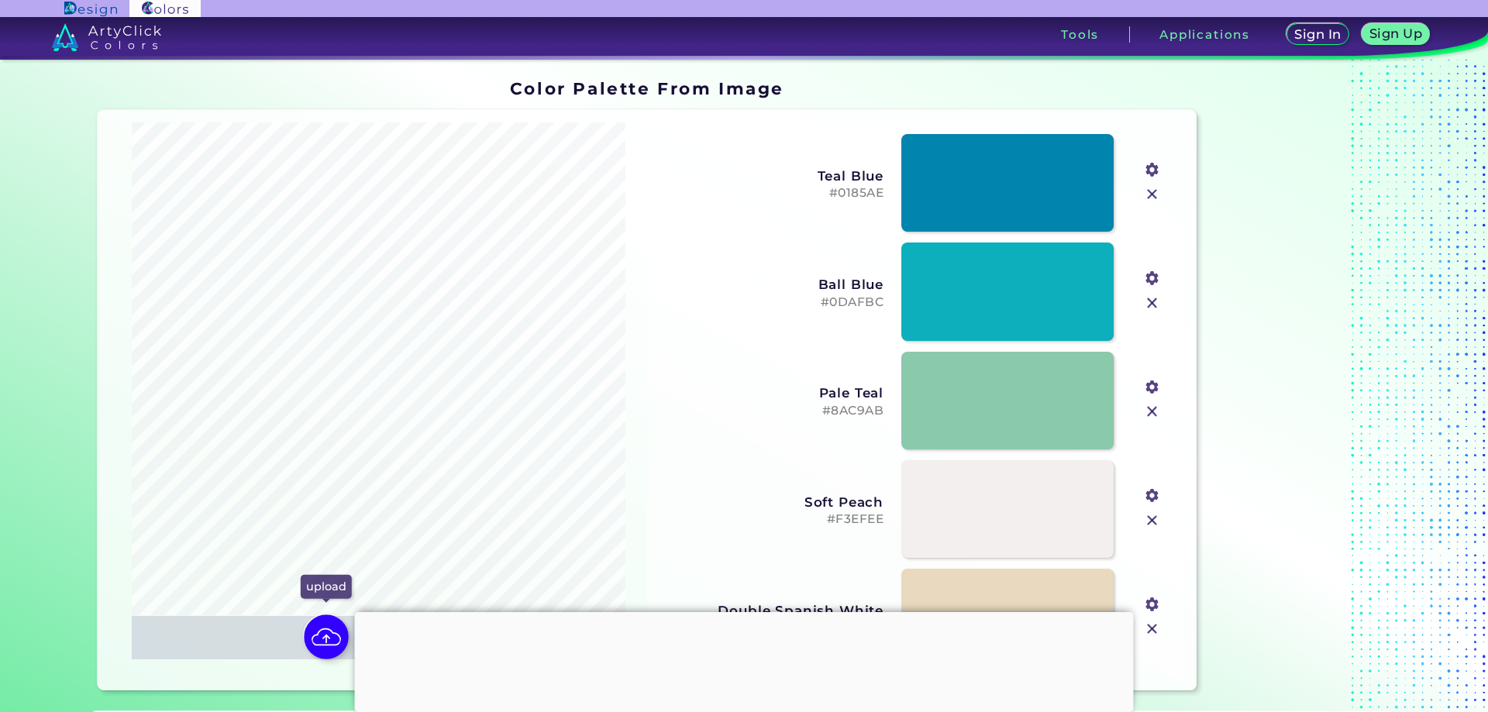
click at [334, 629] on img at bounding box center [326, 637] width 45 height 45
click at [0, 0] on input "file" at bounding box center [0, 0] width 0 height 0
type input "#f0cd80"
type input "#b5c1a5"
type input "#d6867b"
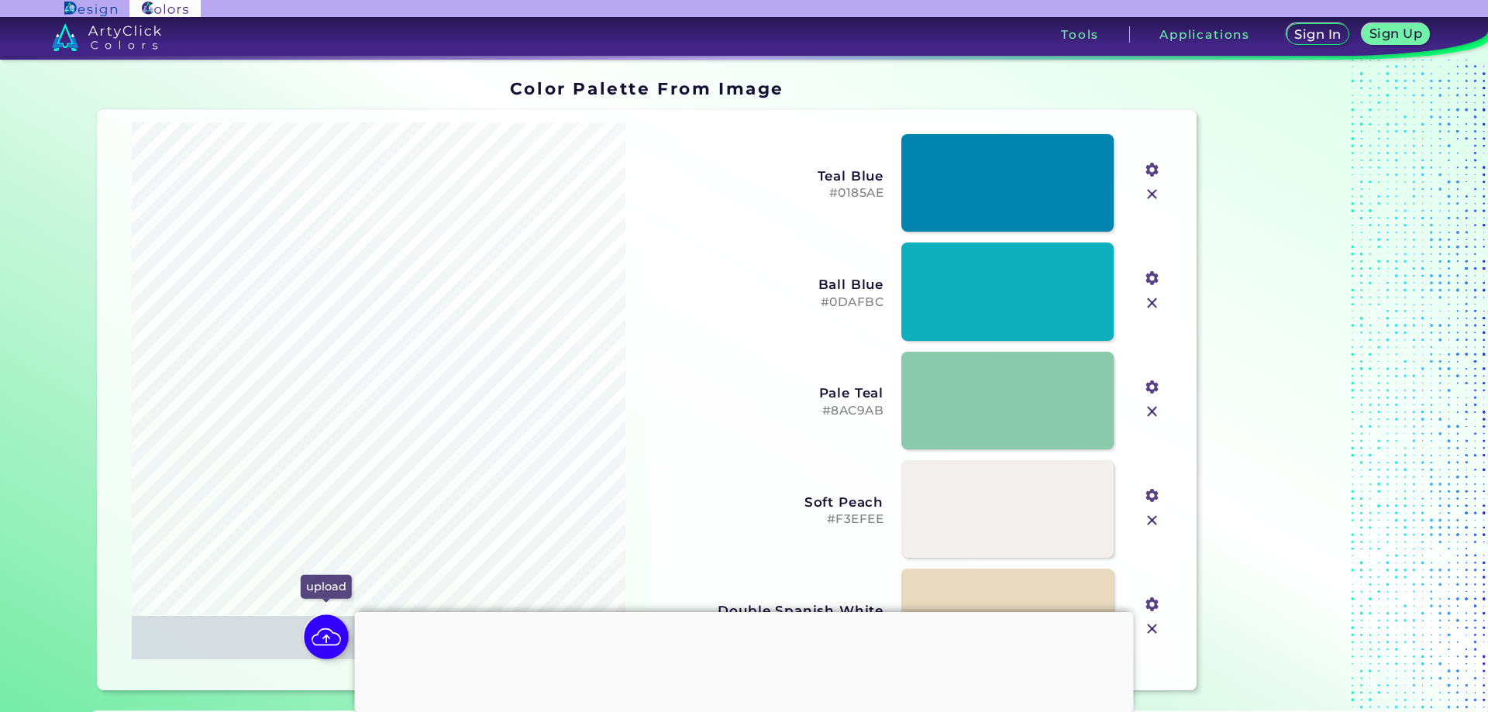
type input "#bb3d42"
type input "#283d33"
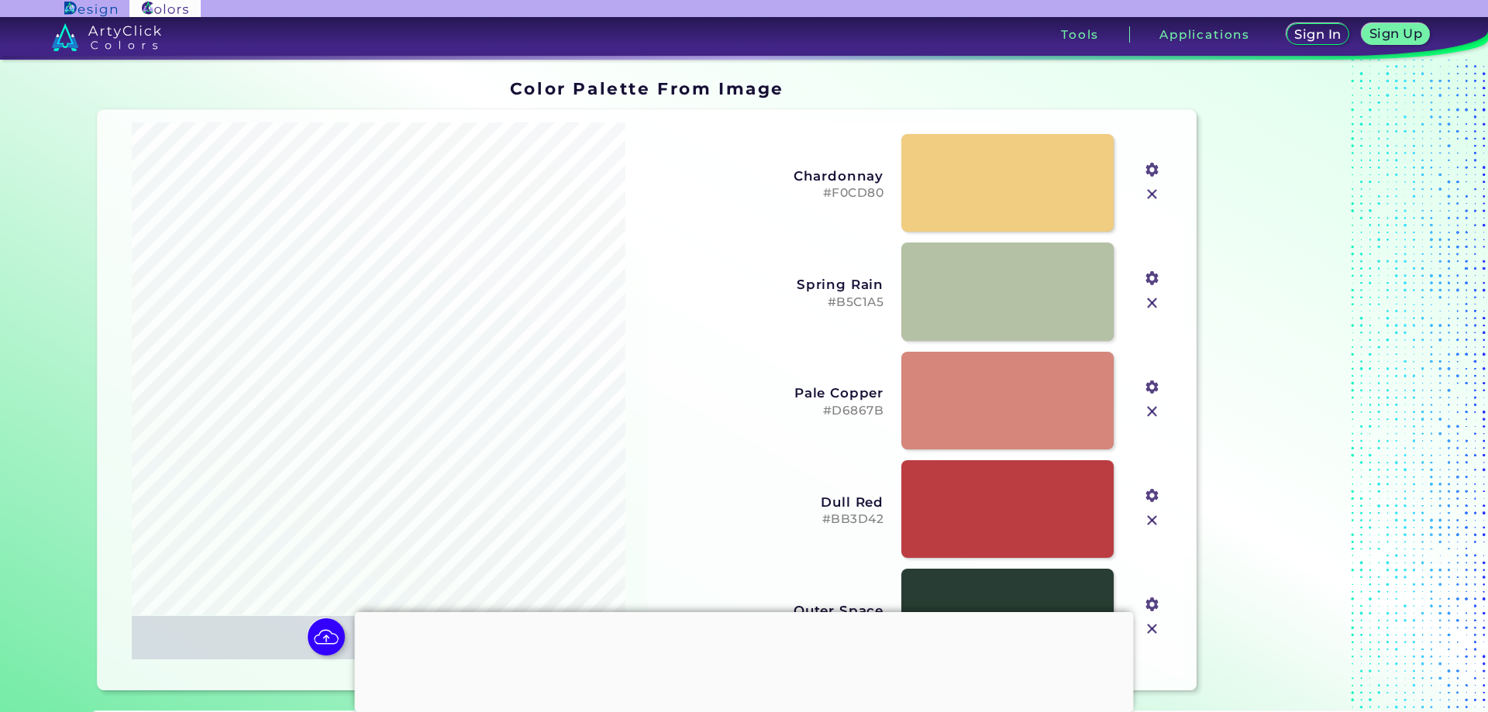
click at [0, 0] on input "file" at bounding box center [0, 0] width 0 height 0
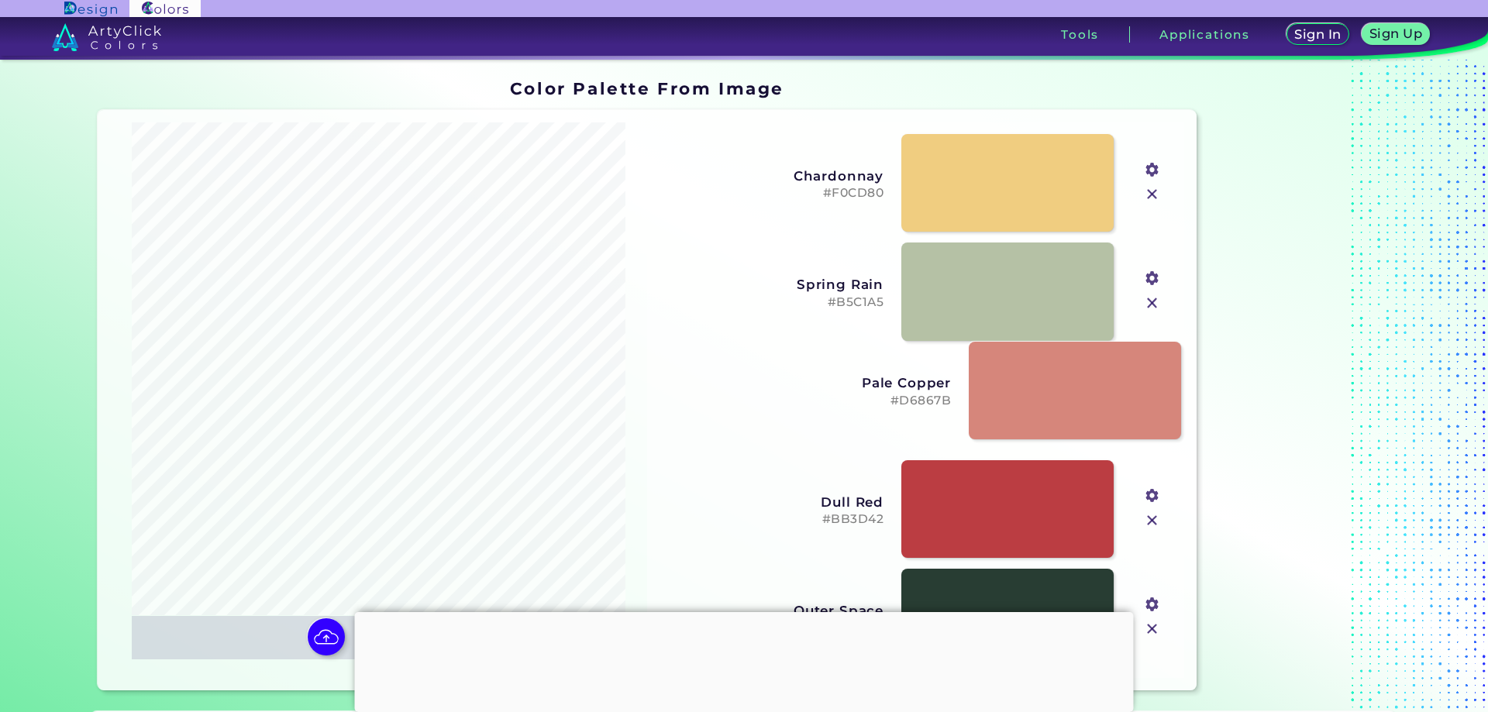
drag, startPoint x: 819, startPoint y: 406, endPoint x: 871, endPoint y: 398, distance: 53.3
click at [871, 398] on h5 "#D6867B" at bounding box center [839, 401] width 225 height 15
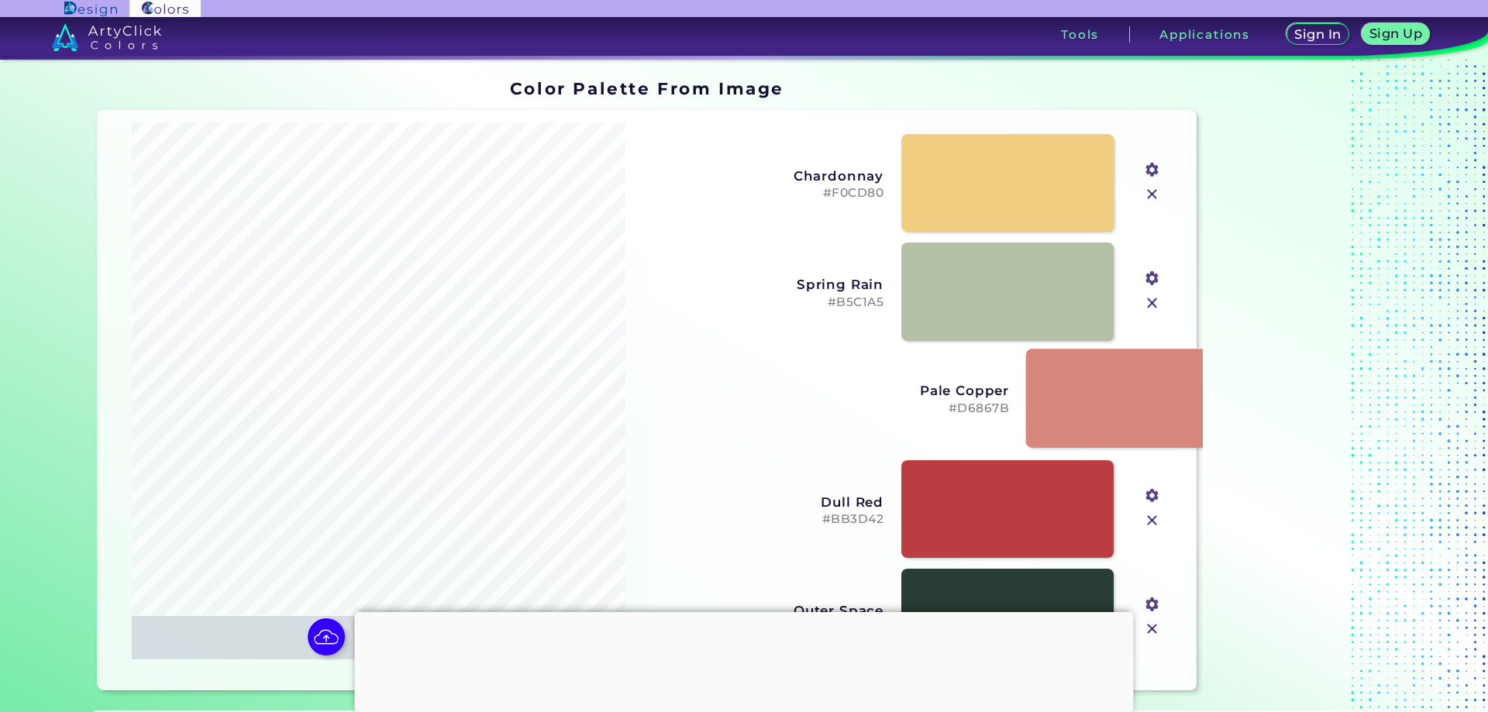
drag, startPoint x: 849, startPoint y: 407, endPoint x: 961, endPoint y: 414, distance: 111.9
click at [975, 405] on h5 "#D6867B" at bounding box center [897, 409] width 225 height 15
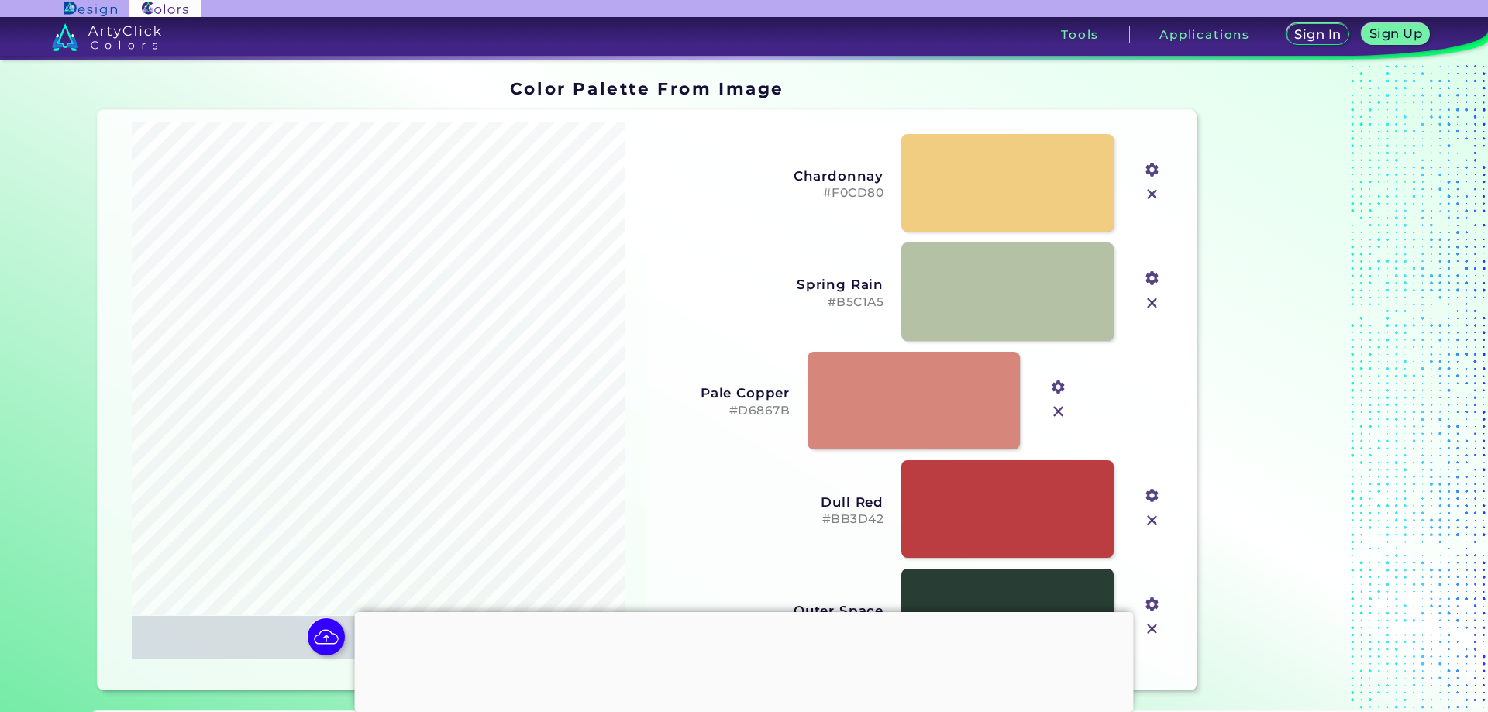
drag, startPoint x: 823, startPoint y: 417, endPoint x: 771, endPoint y: 417, distance: 51.2
click at [771, 417] on h5 "#D6867B" at bounding box center [678, 411] width 225 height 15
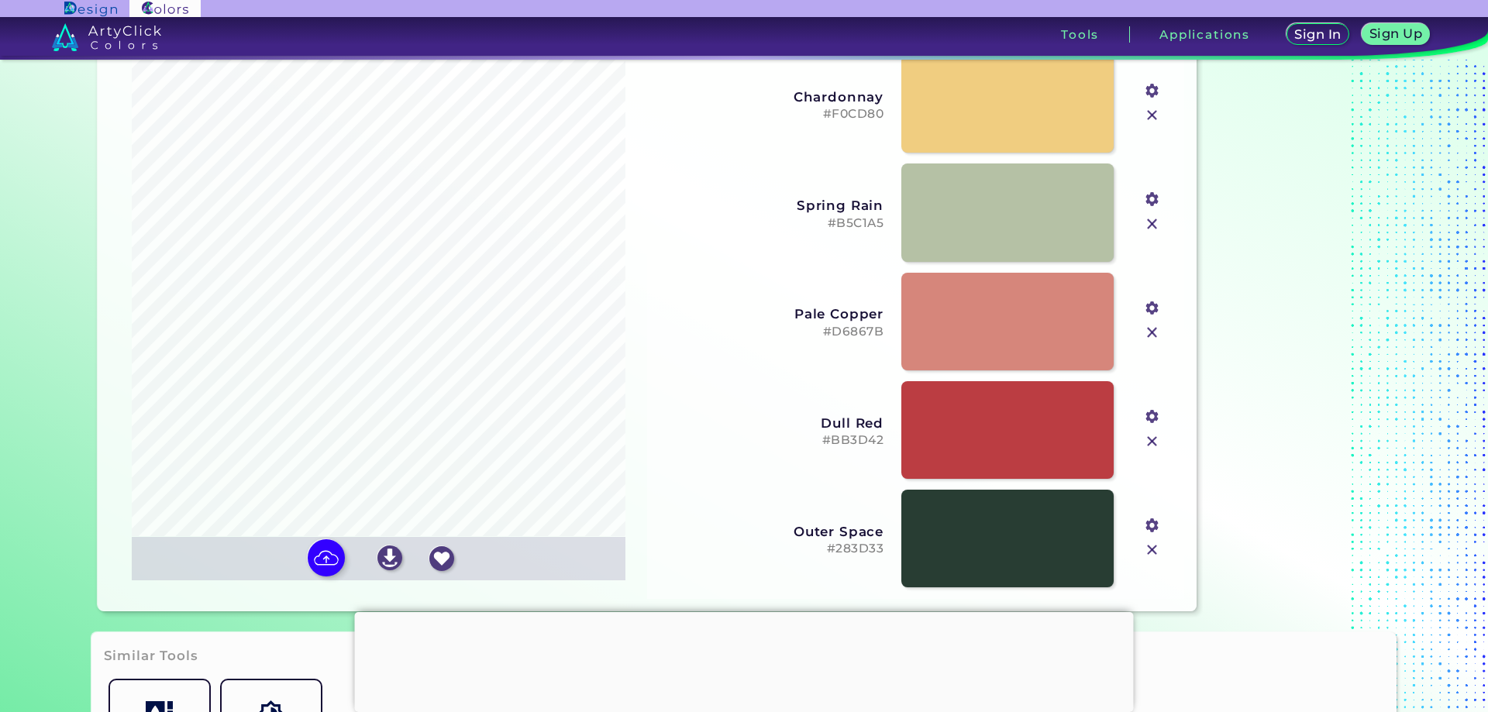
scroll to position [78, 0]
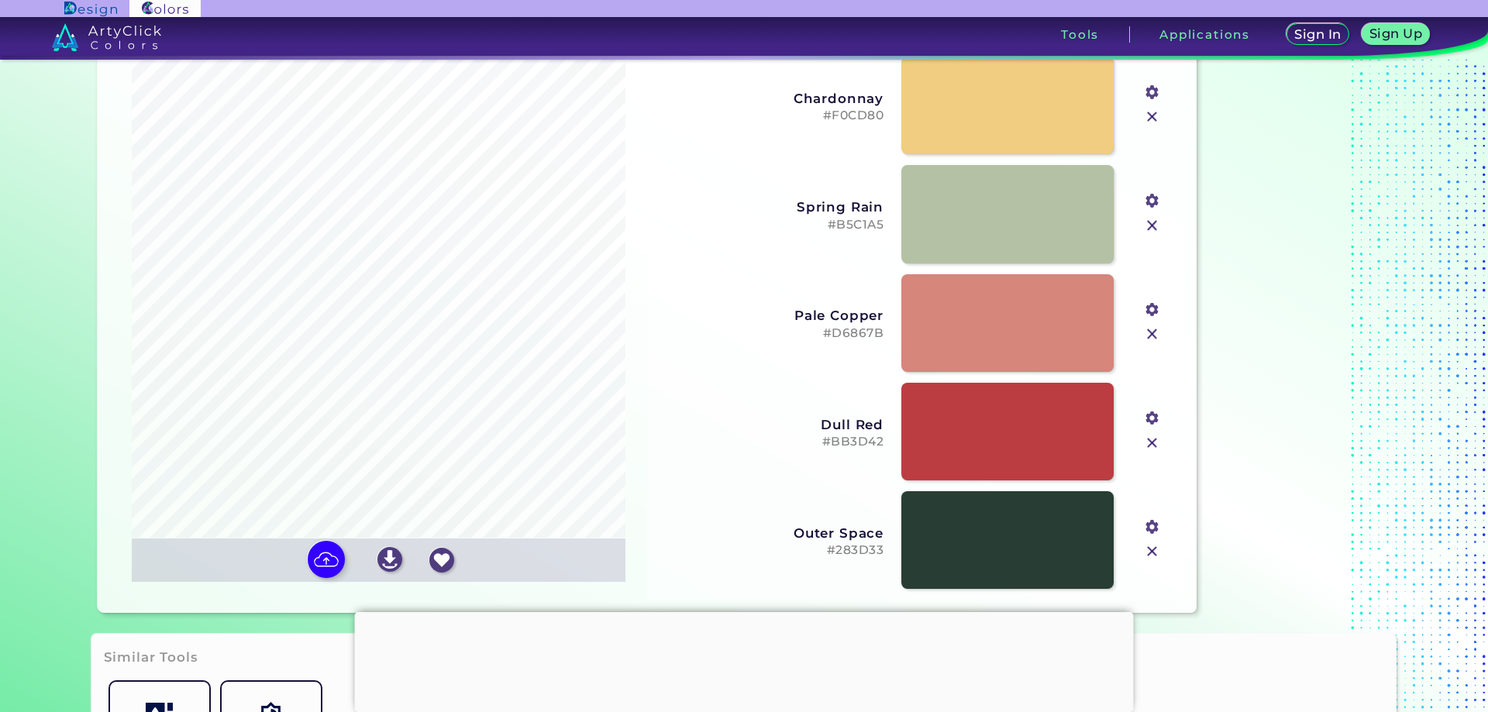
click at [854, 433] on div "Dull Red #BB3D42" at bounding box center [772, 431] width 225 height 35
click at [862, 422] on h3 "Dull Red" at bounding box center [772, 425] width 225 height 16
click at [862, 422] on h3 "Dull Red copied" at bounding box center [772, 425] width 225 height 16
click at [843, 532] on h3 "Outer Space" at bounding box center [772, 534] width 225 height 16
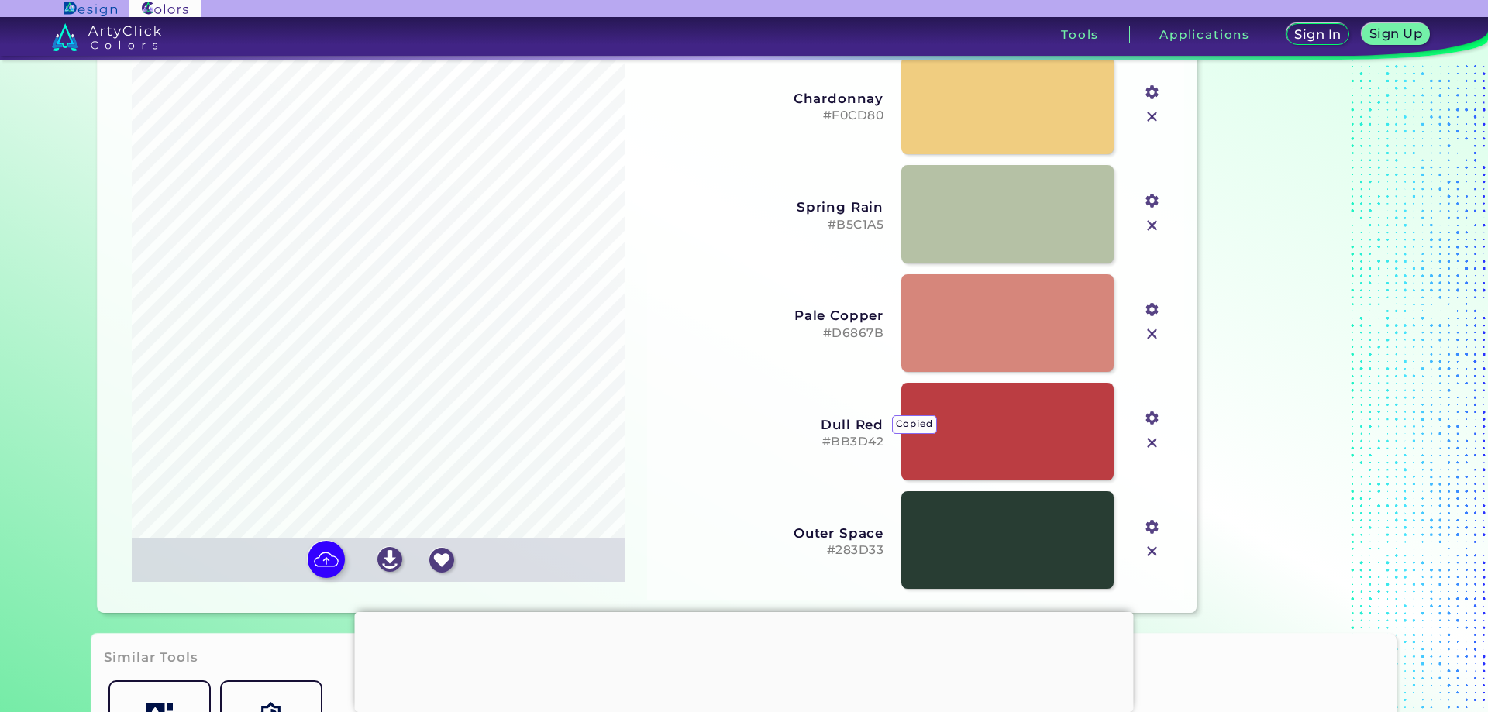
click at [843, 532] on h3 "Outer Space" at bounding box center [772, 534] width 225 height 16
